Goal: Information Seeking & Learning: Learn about a topic

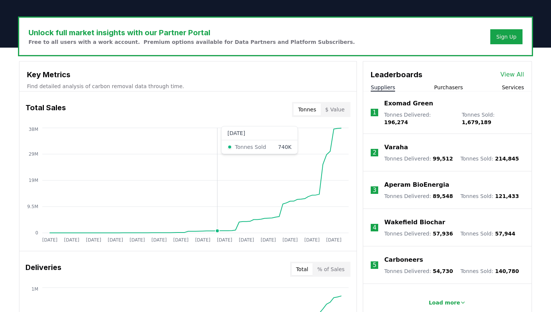
scroll to position [222, 0]
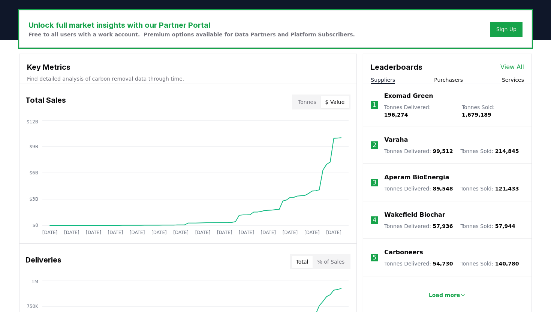
click at [334, 99] on button "$ Value" at bounding box center [335, 102] width 29 height 12
click at [309, 100] on button "Tonnes" at bounding box center [307, 102] width 27 height 12
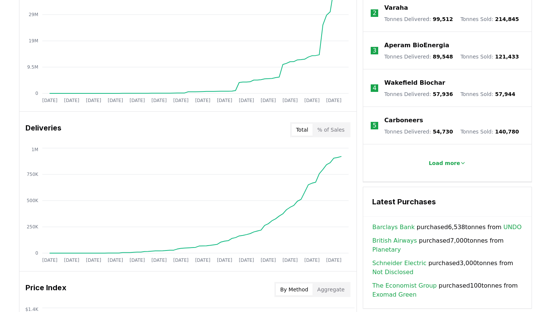
scroll to position [359, 0]
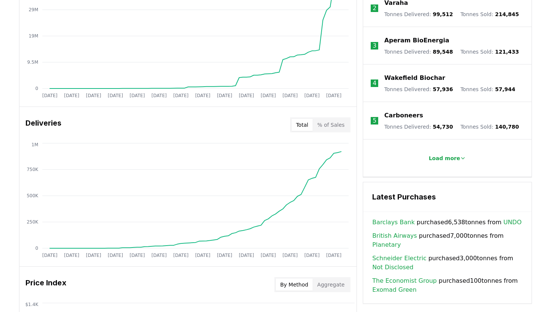
click at [327, 127] on button "% of Sales" at bounding box center [331, 125] width 36 height 12
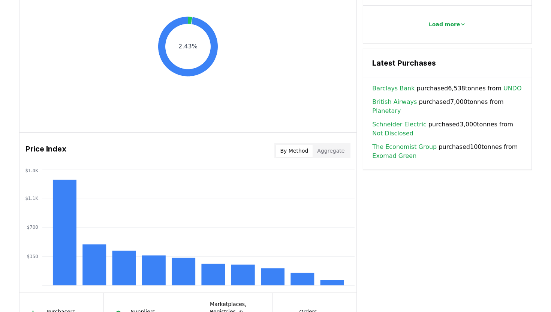
scroll to position [545, 0]
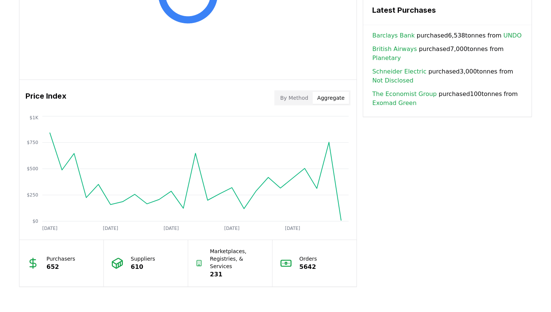
click at [340, 98] on button "Aggregate" at bounding box center [331, 98] width 36 height 12
click at [69, 255] on p "Purchasers" at bounding box center [61, 259] width 29 height 8
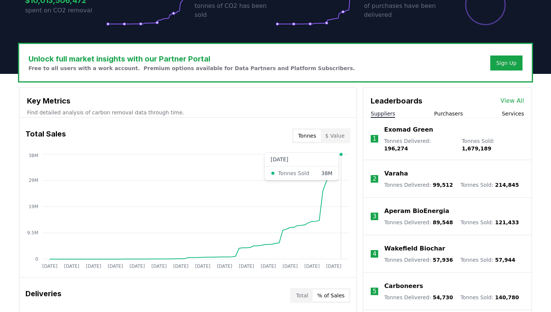
scroll to position [203, 0]
